Goal: Understand process/instructions: Learn how to perform a task or action

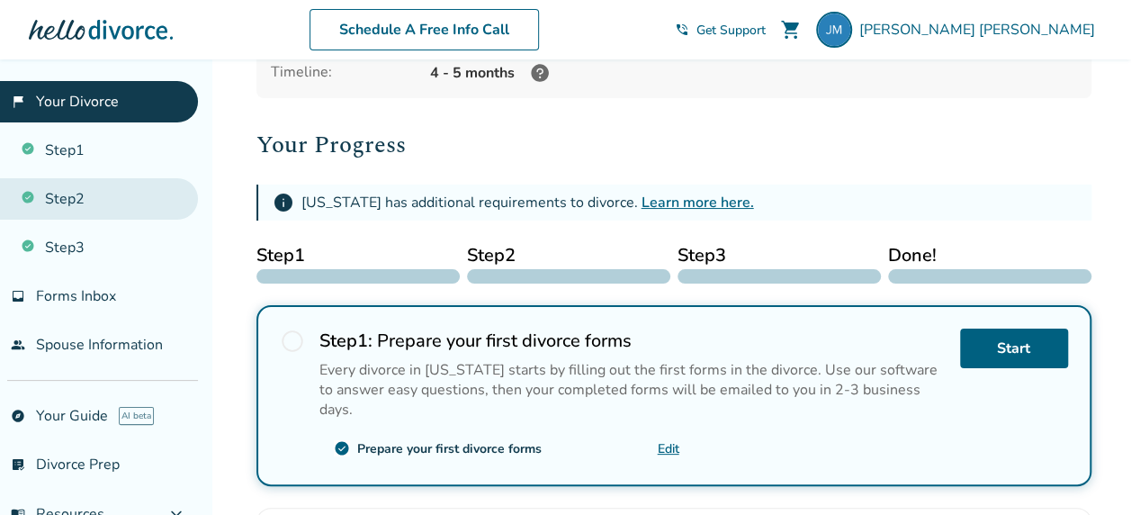
click at [58, 192] on link "Step 2" at bounding box center [99, 198] width 198 height 41
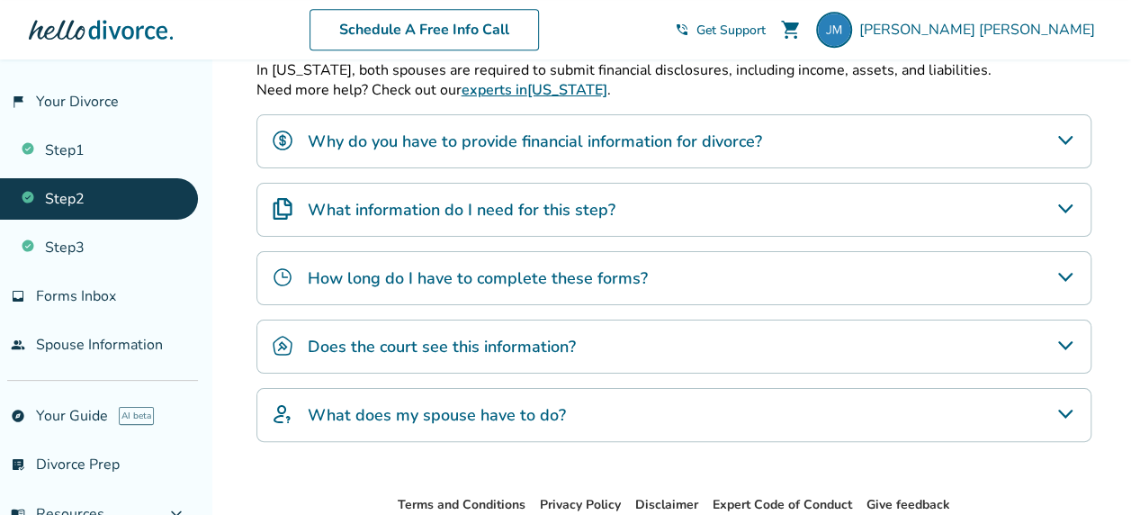
scroll to position [450, 0]
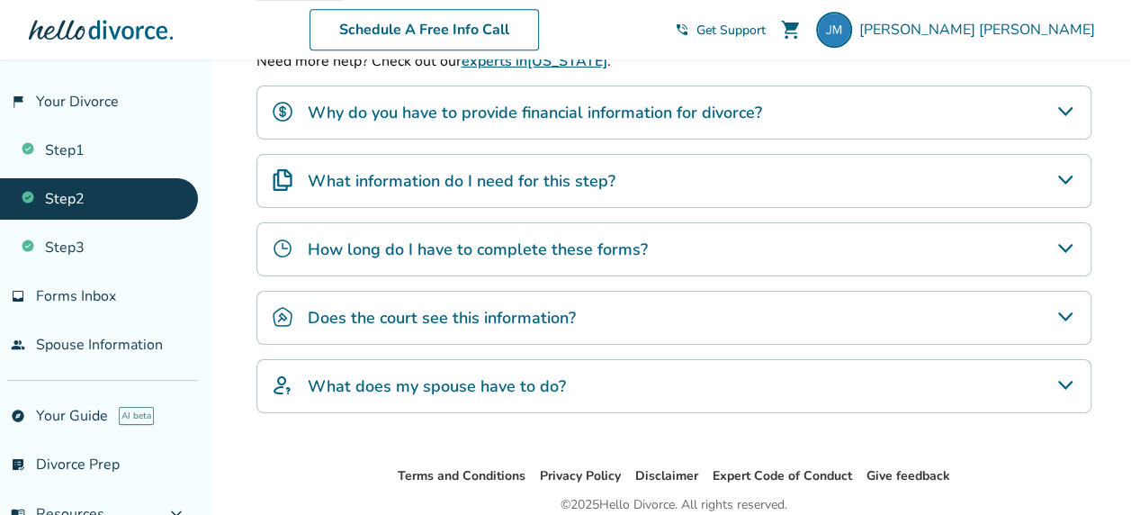
click at [1057, 247] on icon "How long do I have to complete these forms?" at bounding box center [1065, 249] width 22 height 22
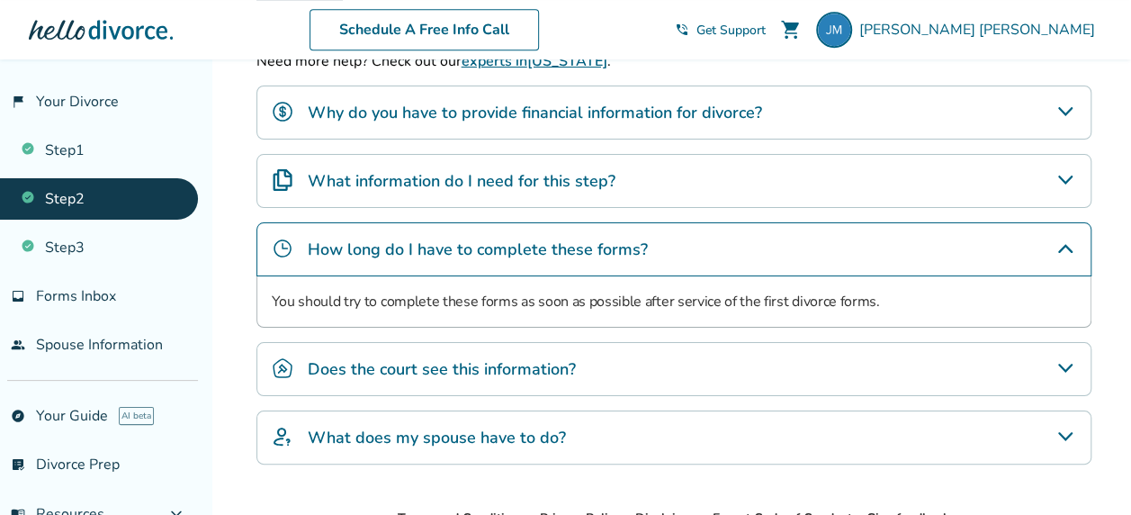
click at [1057, 247] on icon "How long do I have to complete these forms?" at bounding box center [1065, 249] width 22 height 22
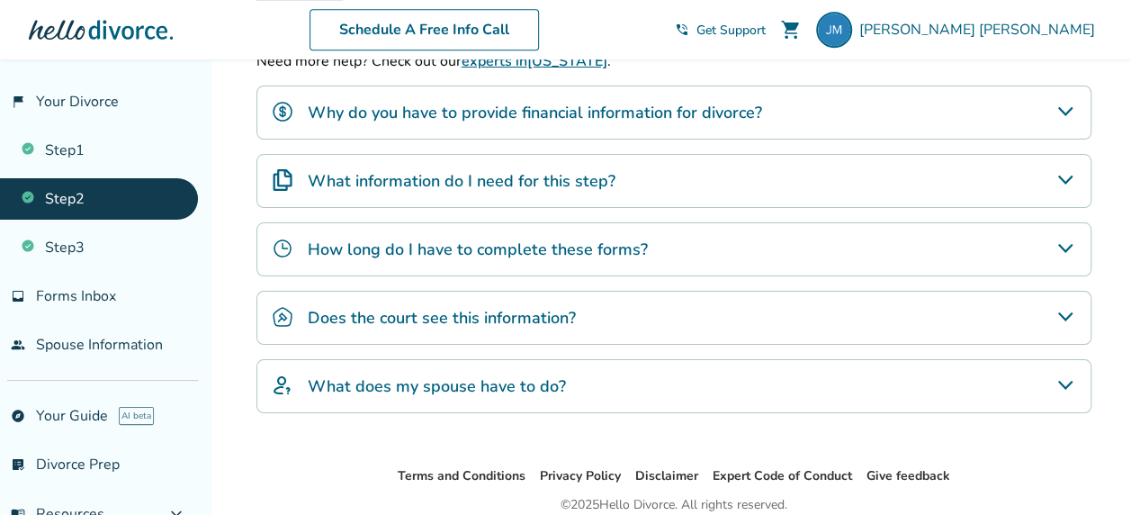
click at [1063, 376] on icon "What does my spouse have to do?" at bounding box center [1065, 385] width 22 height 22
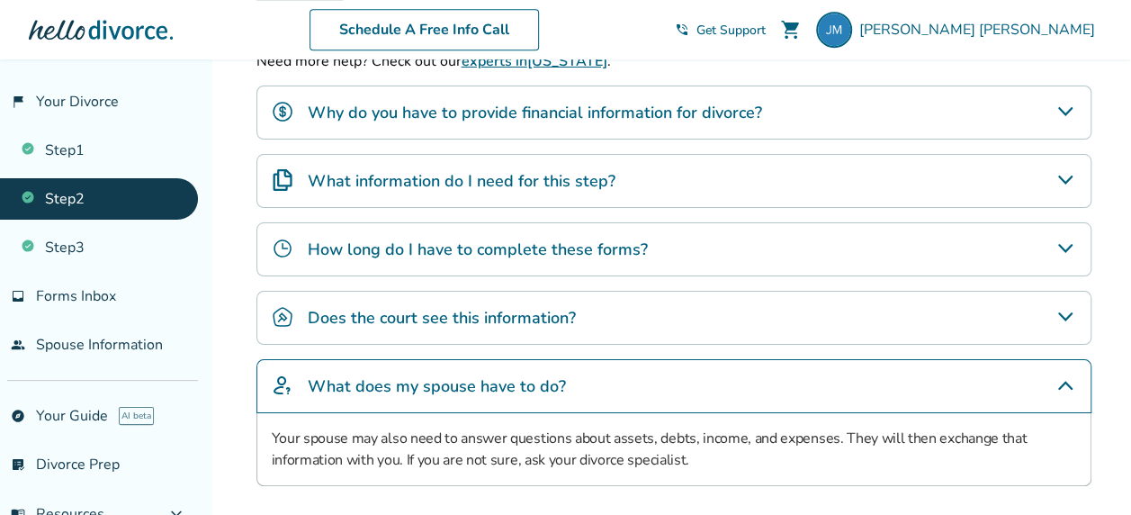
click at [1061, 381] on icon "What does my spouse have to do?" at bounding box center [1065, 385] width 14 height 9
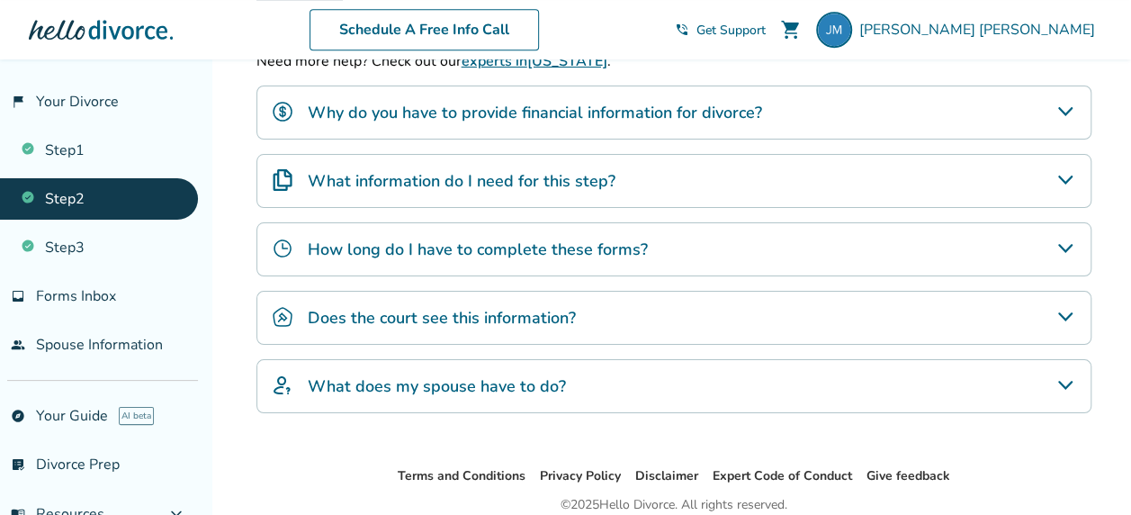
click at [1062, 309] on icon "Does the court see this information?" at bounding box center [1065, 317] width 22 height 22
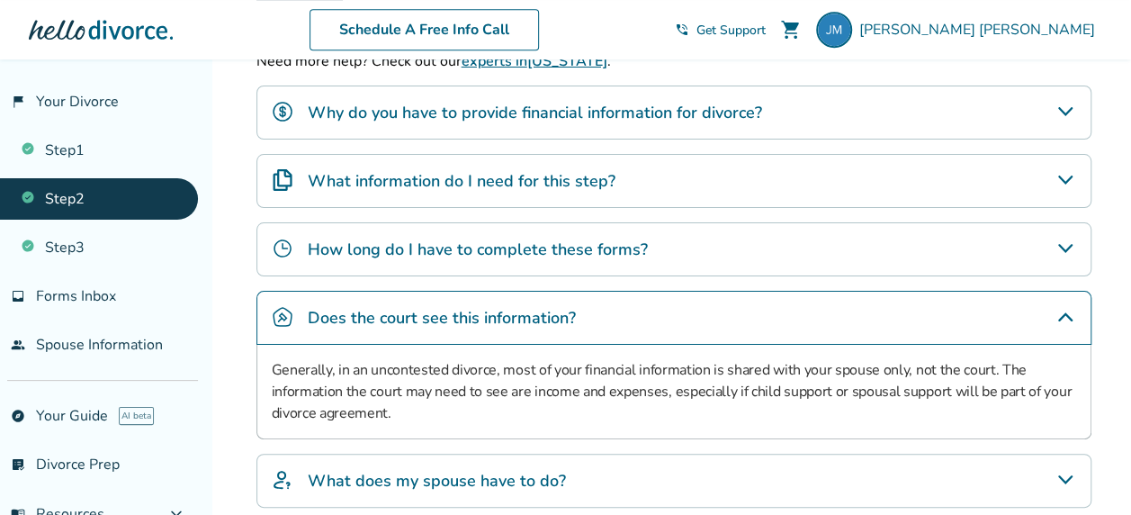
click at [1060, 245] on icon "How long do I have to complete these forms?" at bounding box center [1065, 249] width 22 height 22
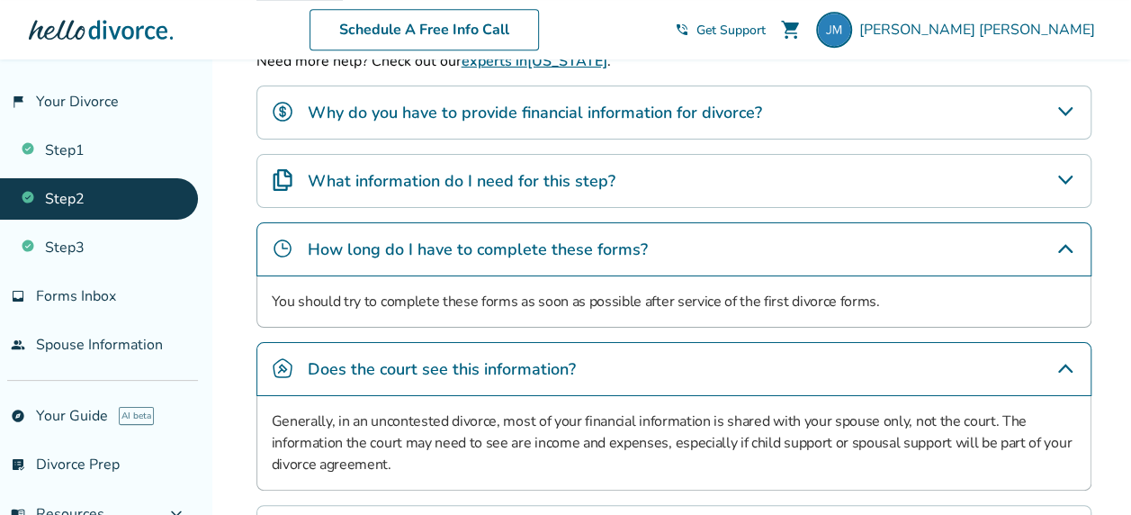
click at [1060, 175] on icon "What information do I need for this step?" at bounding box center [1064, 179] width 14 height 9
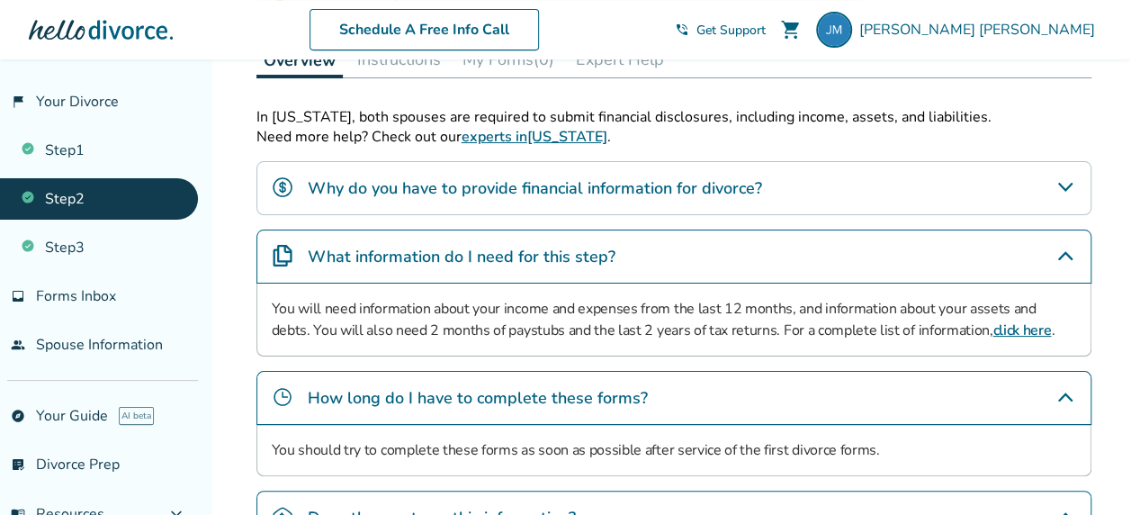
scroll to position [270, 0]
